Goal: Task Accomplishment & Management: Use online tool/utility

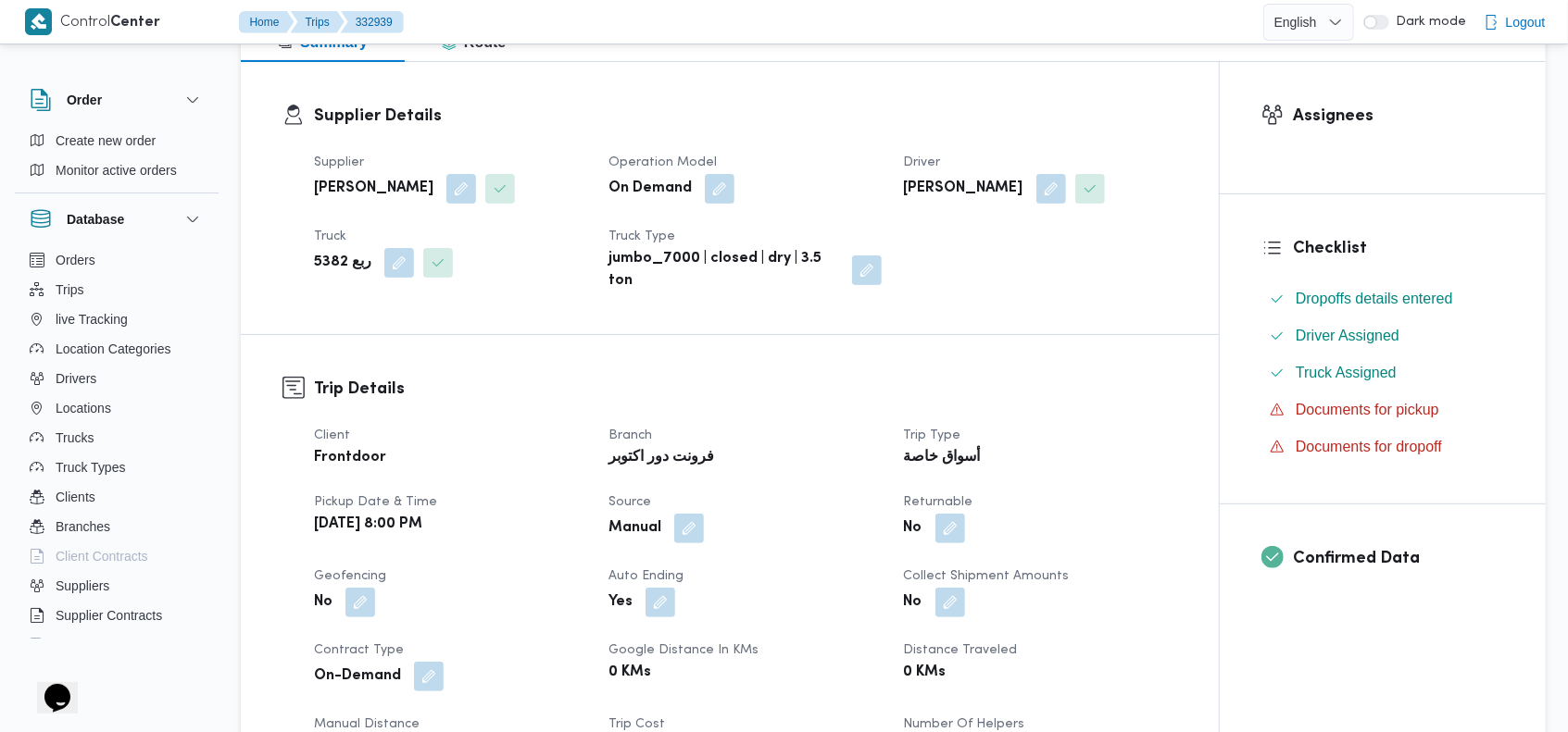
scroll to position [198, 0]
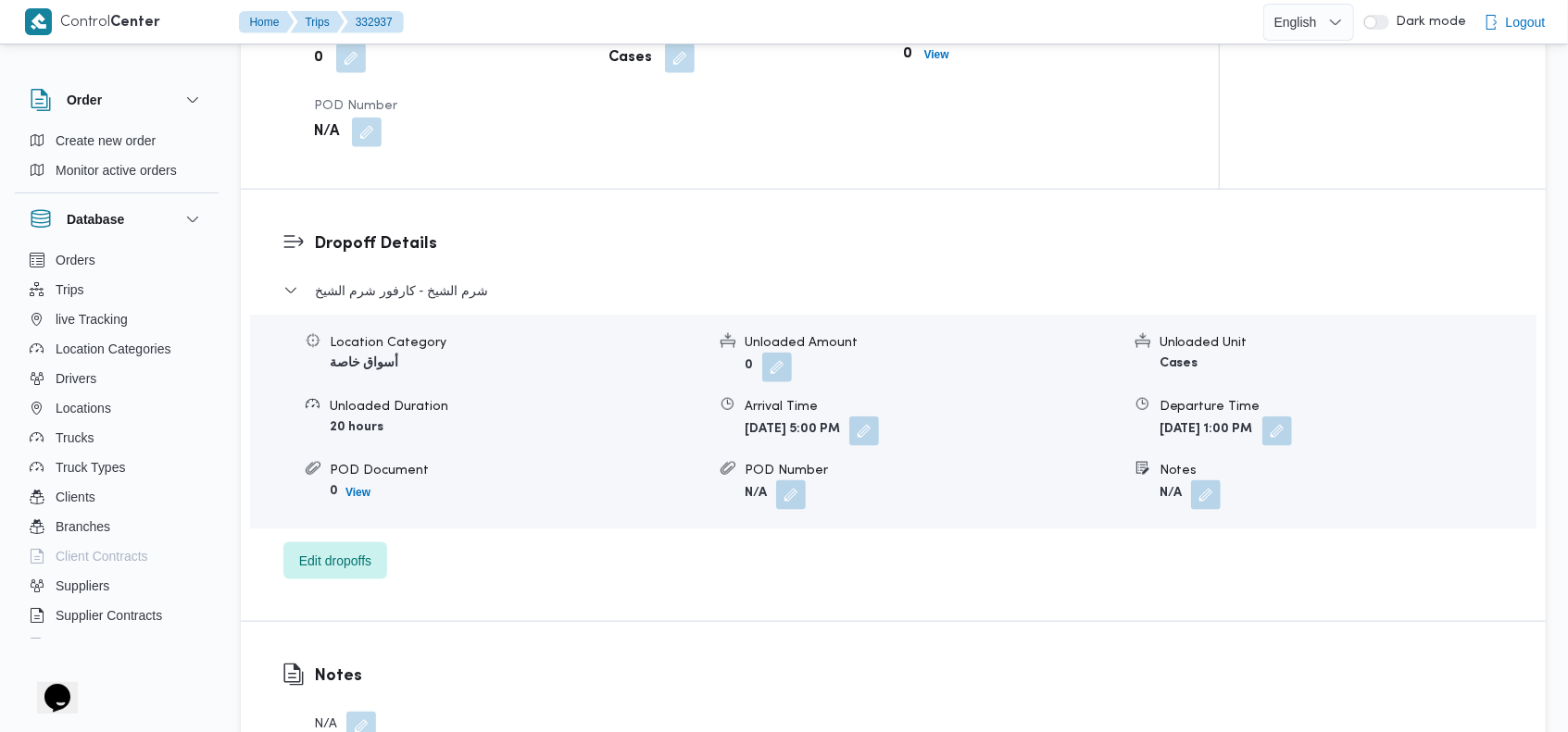
scroll to position [1333, 0]
click at [993, 232] on dl "Dropoff Details شرم الشيخ - كارفور شرم الشيخ Location Category أسواق خاصة Unloa…" at bounding box center [909, 403] width 1190 height 348
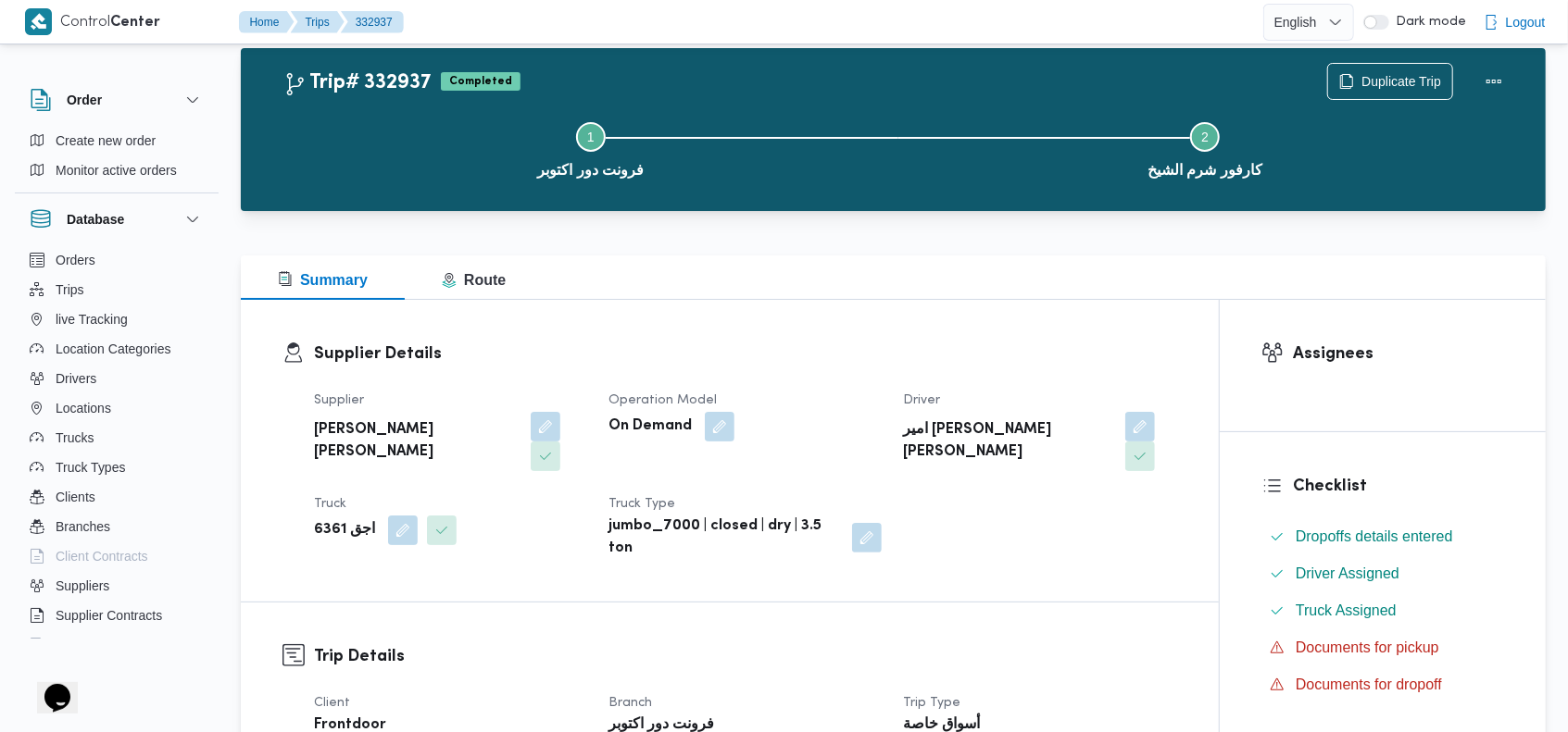
scroll to position [0, 0]
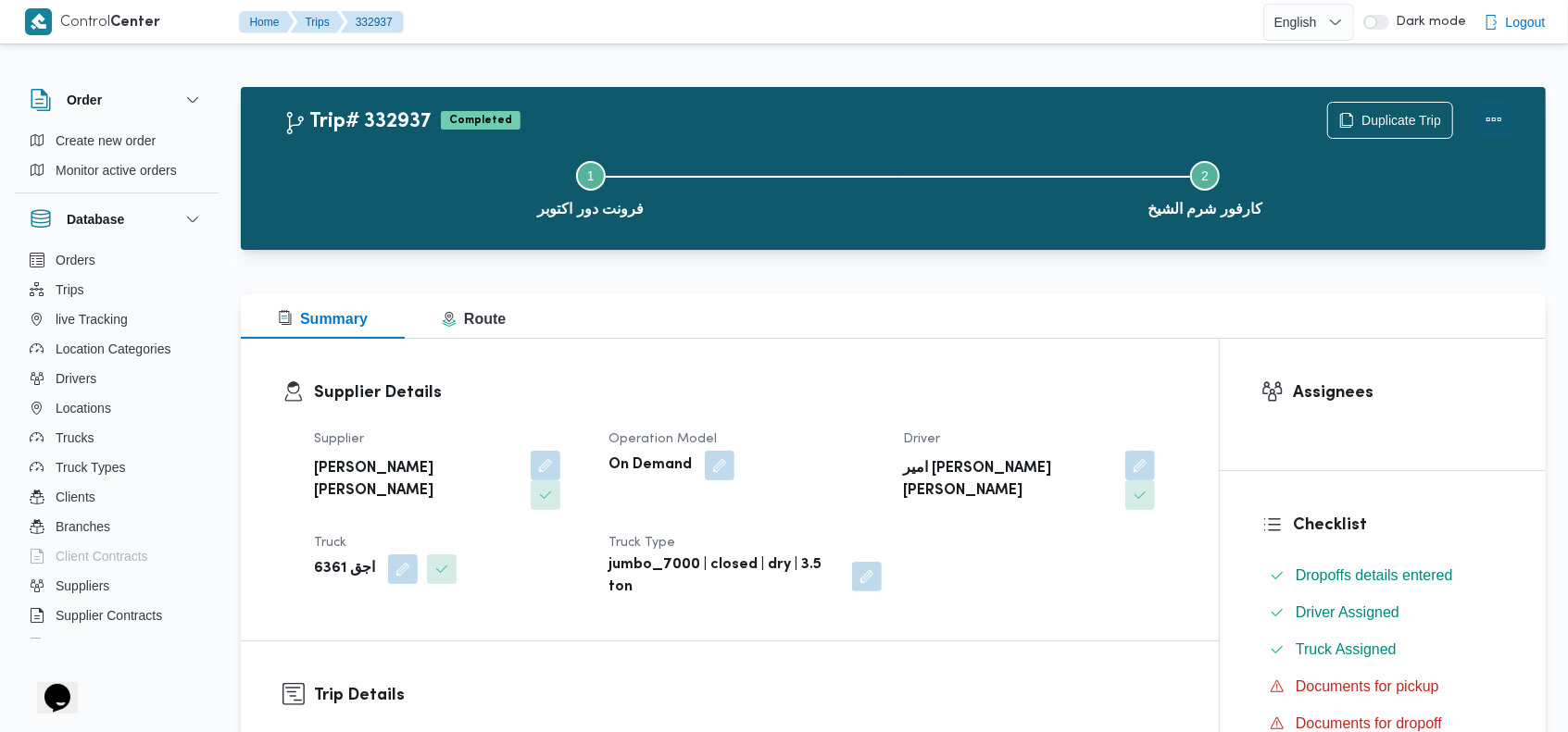
click at [1492, 115] on button "Actions" at bounding box center [1494, 120] width 37 height 37
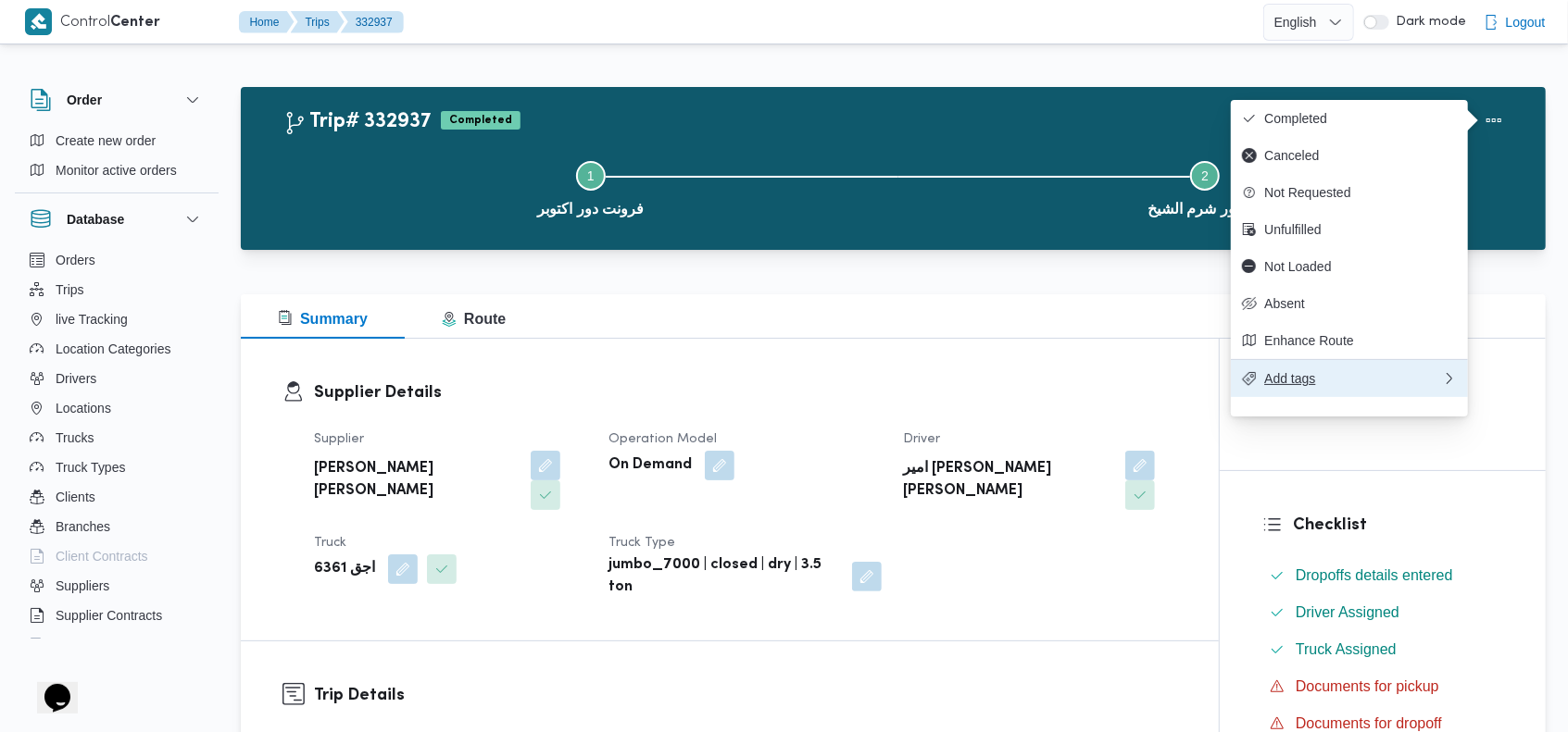
click at [1332, 386] on span "Add tags" at bounding box center [1353, 378] width 178 height 15
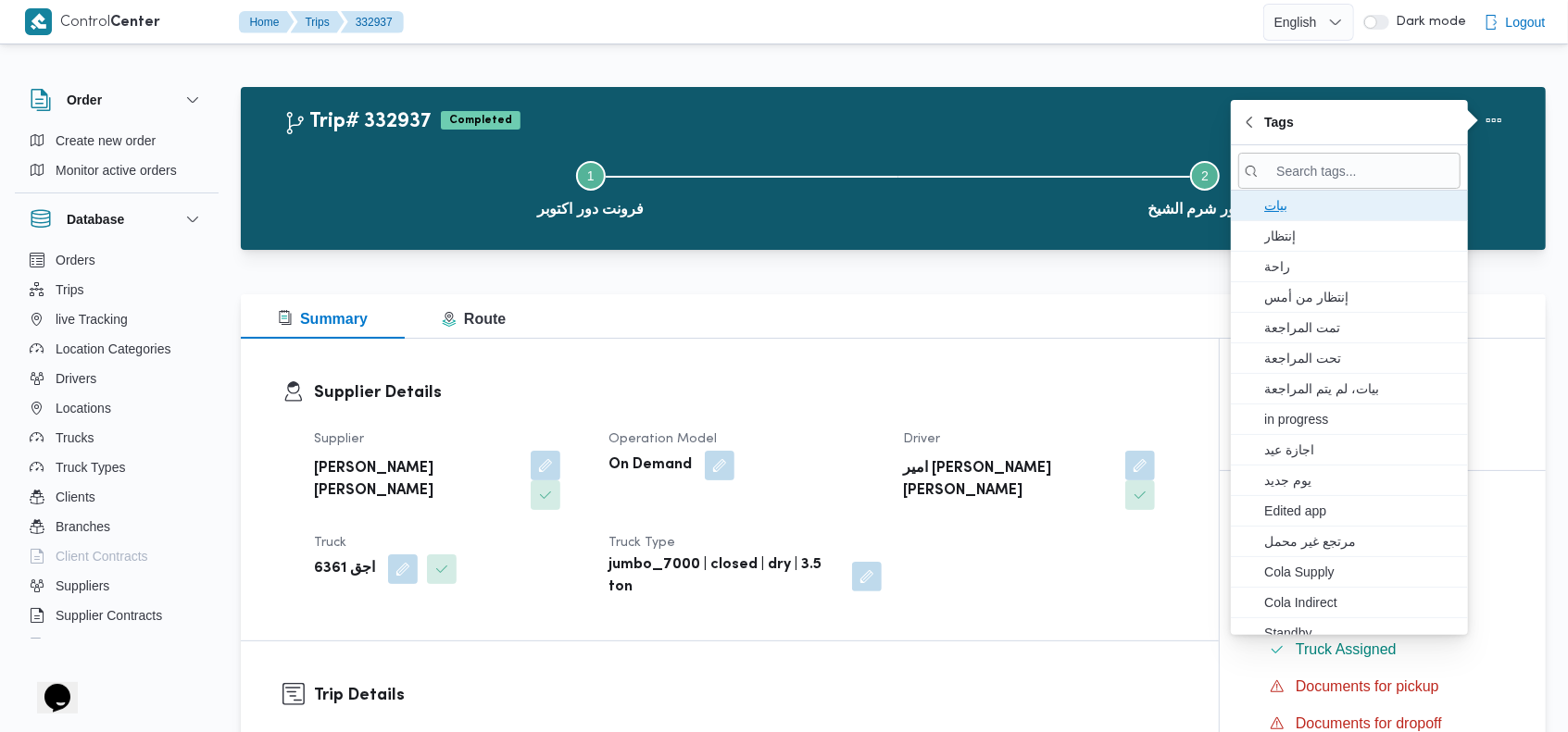
click at [1312, 208] on span "بيات" at bounding box center [1361, 205] width 192 height 23
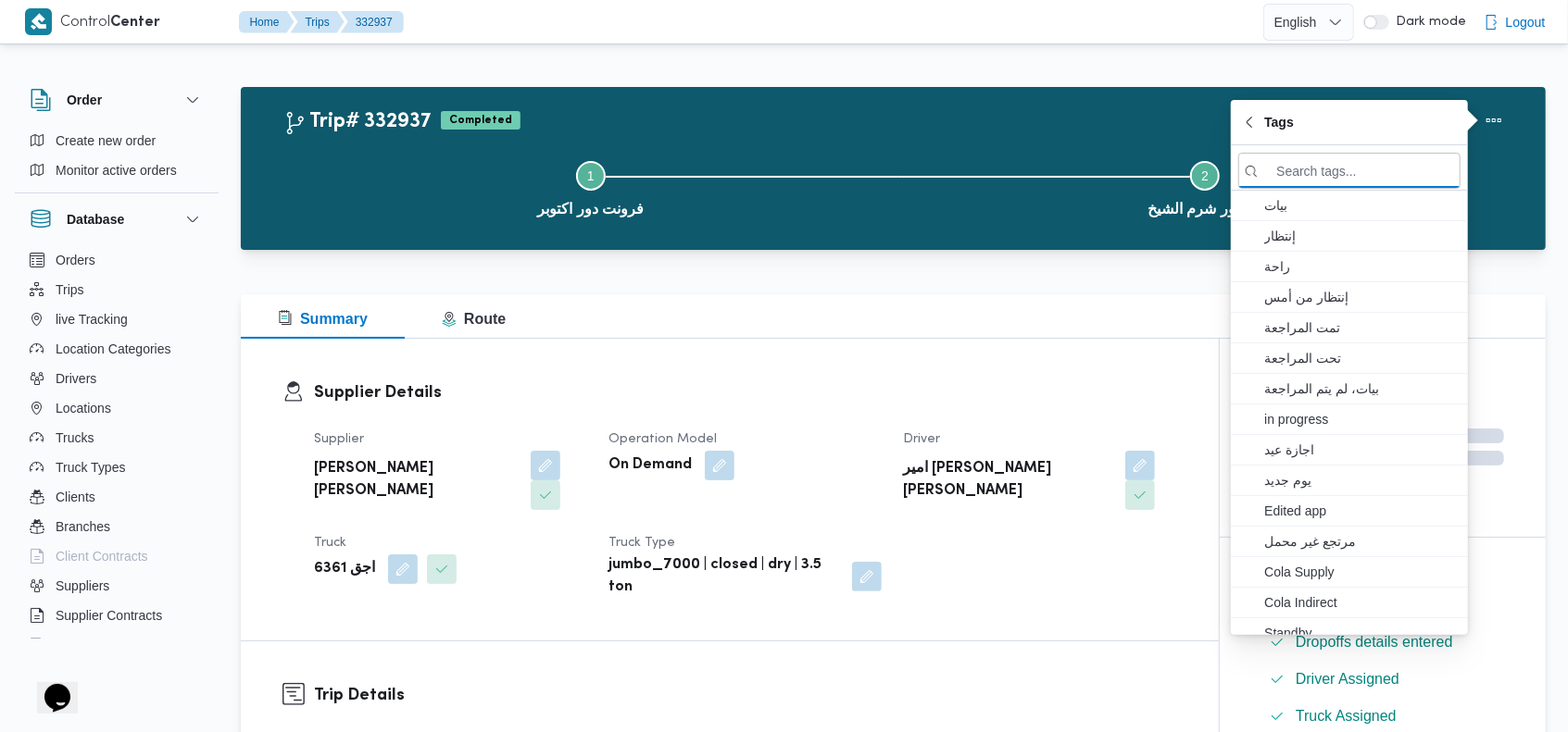
click at [948, 146] on button "Step 2 is incomplete 2 كارفور شرم الشيخ" at bounding box center [1206, 186] width 615 height 96
